Goal: Check status: Check status

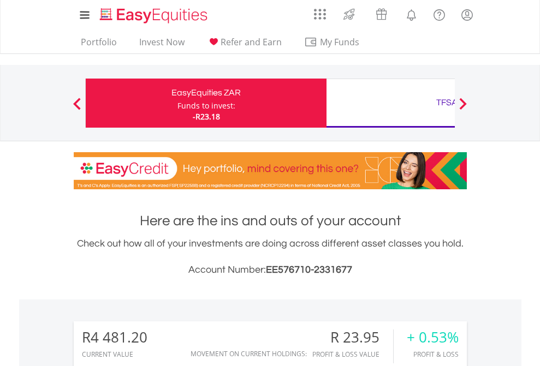
scroll to position [105, 171]
click at [177, 103] on div "Funds to invest:" at bounding box center [206, 105] width 58 height 11
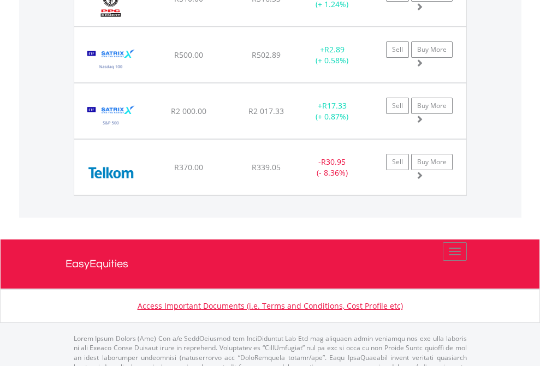
scroll to position [105, 171]
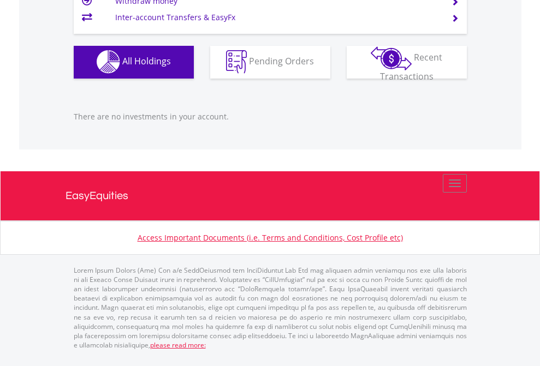
scroll to position [105, 171]
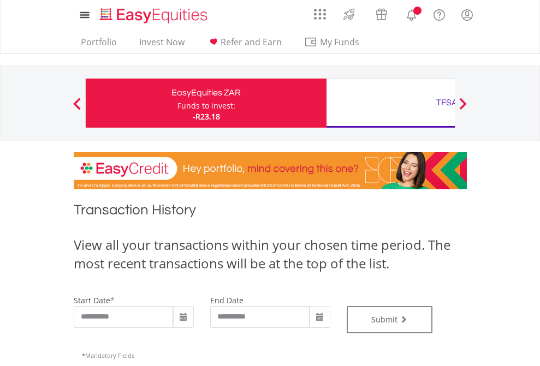
type input "**********"
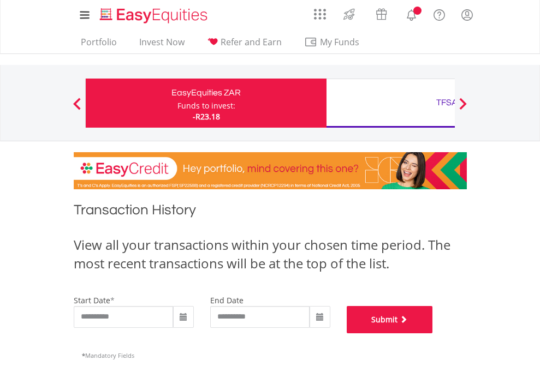
click at [433, 334] on button "Submit" at bounding box center [390, 319] width 86 height 27
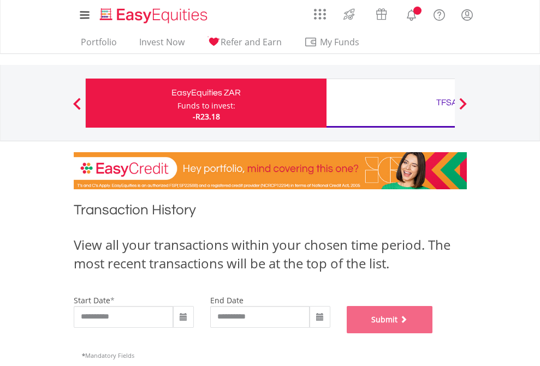
scroll to position [443, 0]
